Goal: Find specific page/section: Find specific page/section

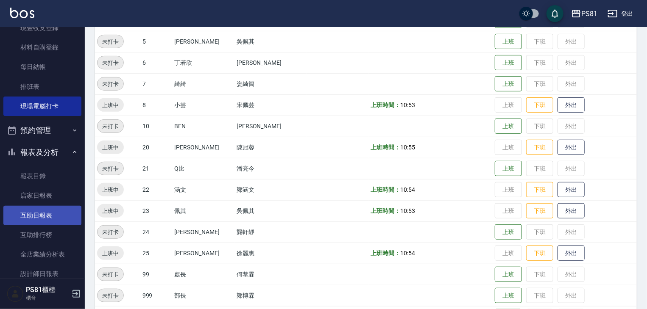
scroll to position [263, 0]
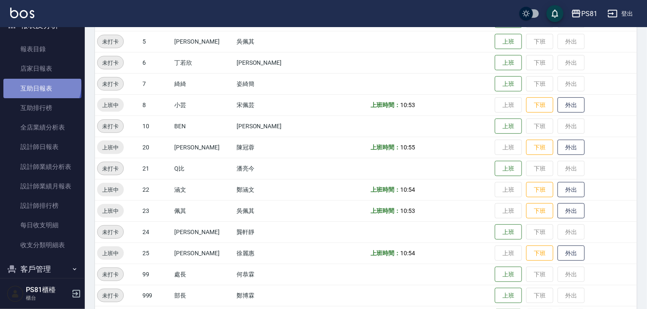
click at [42, 86] on link "互助日報表" at bounding box center [42, 88] width 78 height 19
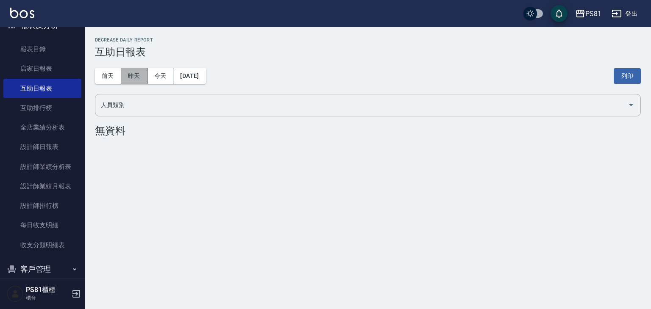
click at [137, 77] on button "昨天" at bounding box center [134, 76] width 26 height 16
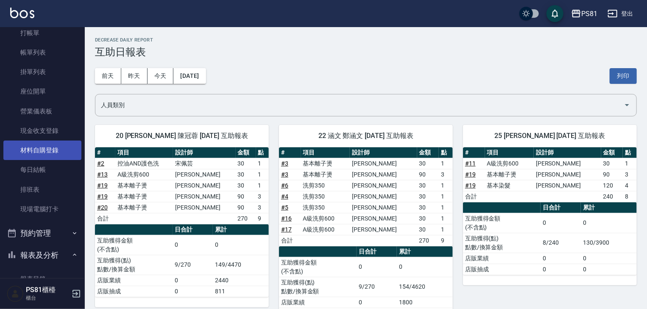
scroll to position [93, 0]
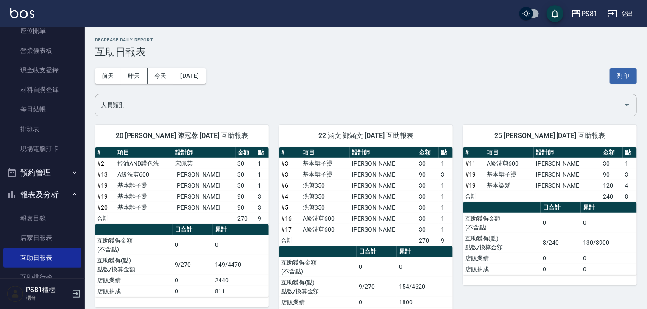
click at [59, 194] on button "報表及分析" at bounding box center [42, 195] width 78 height 22
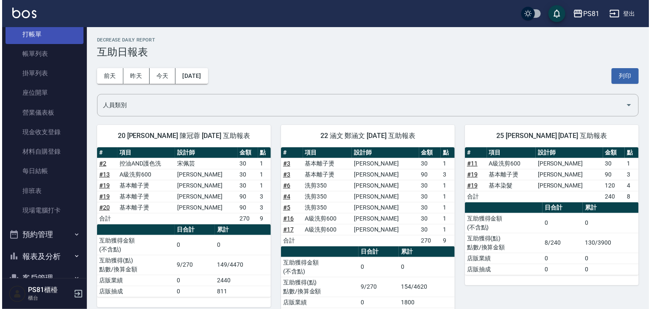
scroll to position [0, 0]
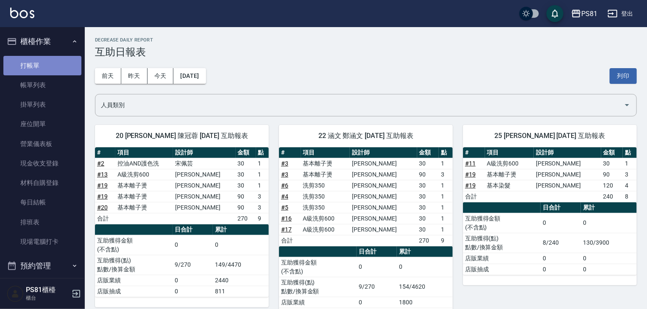
click at [43, 65] on link "打帳單" at bounding box center [42, 65] width 78 height 19
